Goal: Task Accomplishment & Management: Complete application form

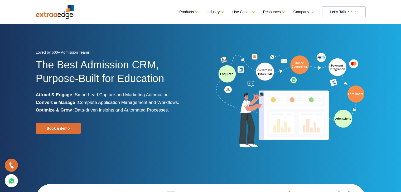
click at [339, 12] on link "Let’s Talk" at bounding box center [343, 12] width 43 height 11
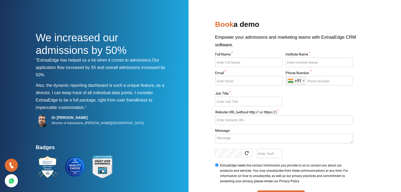
scroll to position [5, 0]
click at [251, 61] on input "Full Name *" at bounding box center [248, 62] width 67 height 9
type input "Jikh"
click at [290, 65] on input "Institute Name *" at bounding box center [318, 62] width 67 height 9
type input "Hdhd"
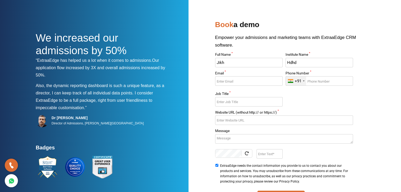
click at [264, 80] on input "Email *" at bounding box center [248, 80] width 67 height 9
type input "ned@gmail.com"
click at [331, 82] on input "Phone Number *" at bounding box center [318, 80] width 67 height 9
type input "9765248975"
click at [238, 103] on input "Job Title *" at bounding box center [248, 101] width 67 height 9
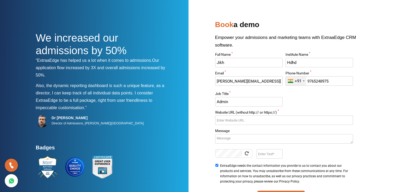
type input "Admin"
click at [239, 118] on input "Website URL (without http:// or https://) *" at bounding box center [284, 120] width 138 height 9
type input "www.admin.com"
click at [201, 131] on div "We increased our admissions by 50% “ExtraaEdge has helped us a lot when it come…" at bounding box center [200, 118] width 329 height 200
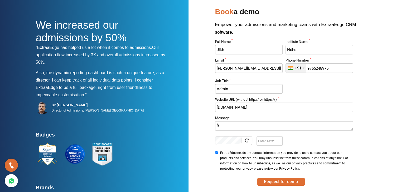
click at [221, 125] on textarea "h" at bounding box center [284, 125] width 138 height 9
type textarea "h"
click at [262, 138] on input "Enter Text" at bounding box center [269, 140] width 26 height 9
type input "JN4R"
click at [269, 180] on button "Request for demo" at bounding box center [280, 182] width 47 height 8
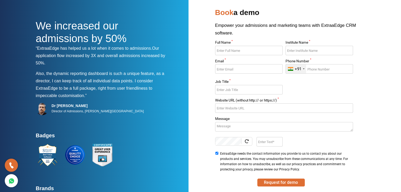
scroll to position [10, 0]
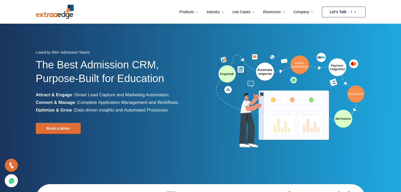
click at [334, 10] on link "Let’s Talk" at bounding box center [343, 12] width 43 height 11
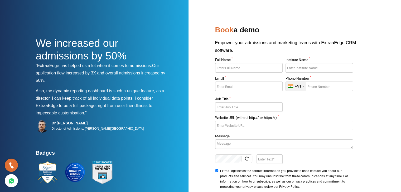
click at [200, 110] on div "We increased our admissions by 50% “ExtraaEdge has helped us a lot when it come…" at bounding box center [200, 124] width 329 height 200
click at [194, 131] on div "We increased our admissions by 50% “ExtraaEdge has helped us a lot when it come…" at bounding box center [200, 124] width 329 height 200
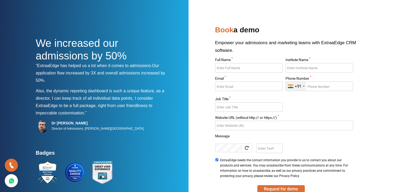
click at [220, 135] on label "Message" at bounding box center [284, 137] width 138 height 5
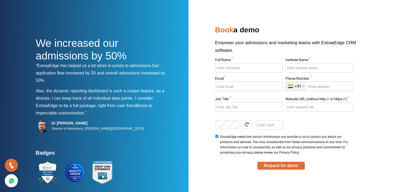
click at [207, 15] on nav at bounding box center [200, 8] width 329 height 17
click at [191, 58] on div "We increased our admissions by 50% “ExtraaEdge has helped us a lot when it come…" at bounding box center [200, 124] width 329 height 200
click at [197, 90] on div "We increased our admissions by 50% “ExtraaEdge has helped us a lot when it come…" at bounding box center [200, 124] width 329 height 200
click at [192, 93] on div "We increased our admissions by 50% “ExtraaEdge has helped us a lot when it come…" at bounding box center [200, 124] width 329 height 200
click at [192, 81] on div "We increased our admissions by 50% “ExtraaEdge has helped us a lot when it come…" at bounding box center [200, 124] width 329 height 200
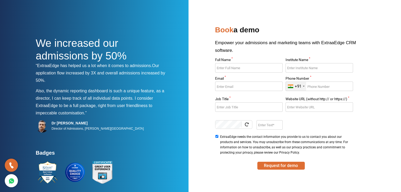
click at [191, 78] on div "We increased our admissions by 50% “ExtraaEdge has helped us a lot when it come…" at bounding box center [200, 124] width 329 height 200
click at [190, 77] on div "We increased our admissions by 50% “ExtraaEdge has helped us a lot when it come…" at bounding box center [200, 124] width 329 height 200
click at [189, 78] on div "We increased our admissions by 50% “ExtraaEdge has helped us a lot when it come…" at bounding box center [200, 124] width 329 height 200
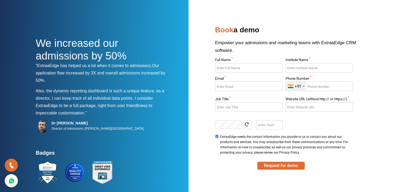
click at [188, 82] on div "We increased our admissions by 50% “ExtraaEdge has helped us a lot when it come…" at bounding box center [200, 124] width 329 height 200
click at [189, 81] on div "We increased our admissions by 50% “ExtraaEdge has helped us a lot when it come…" at bounding box center [200, 124] width 329 height 200
